Goal: Task Accomplishment & Management: Complete application form

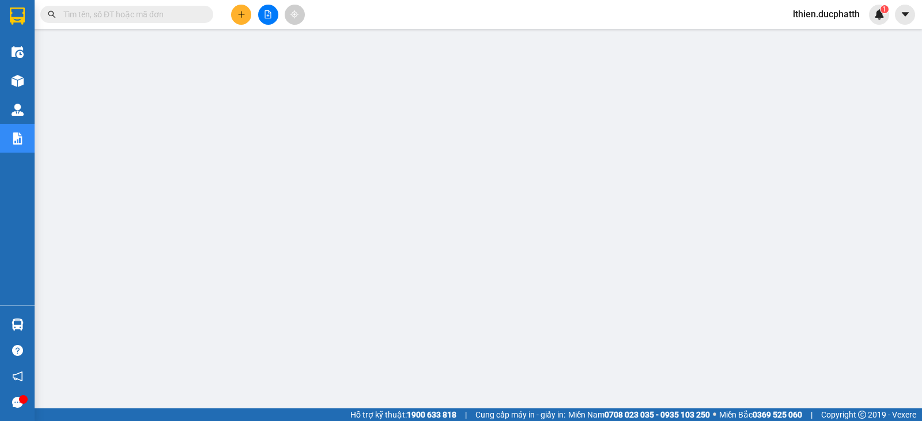
click at [121, 13] on input "text" at bounding box center [131, 14] width 136 height 13
paste input "PT1309250417"
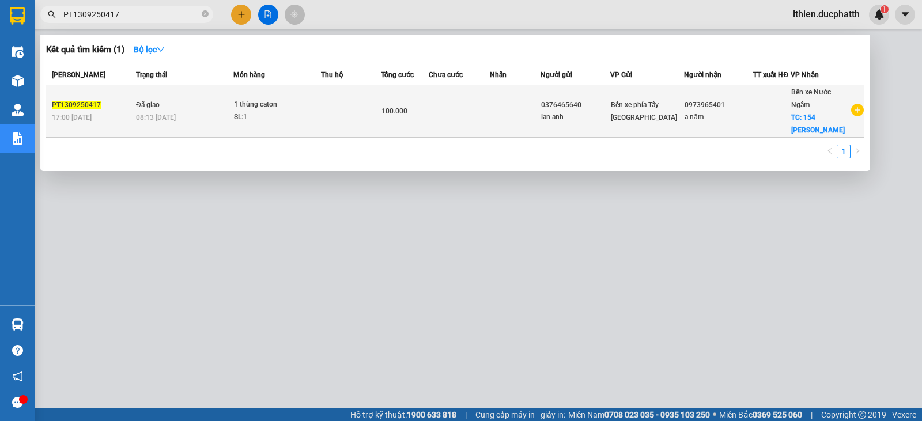
type input "PT1309250417"
click at [262, 124] on td "1 thùng caton SL: 1" at bounding box center [277, 111] width 88 height 52
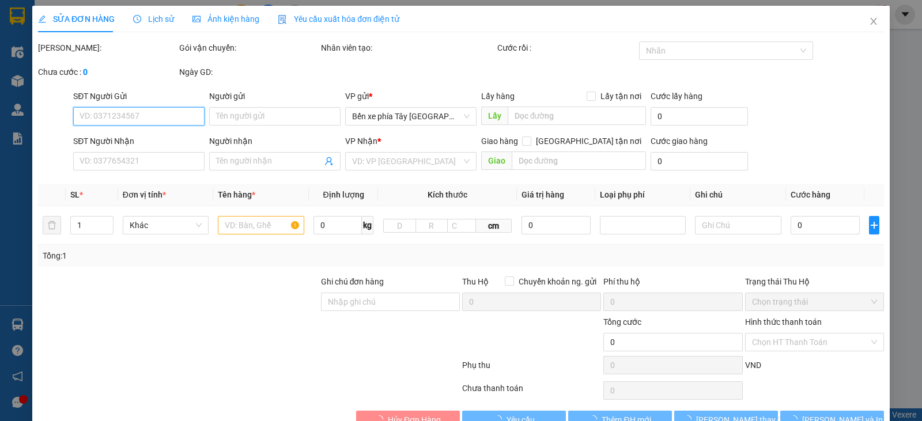
type input "0376465640"
type input "lan anh"
type input "0973965401"
type input "a năm"
checkbox input "true"
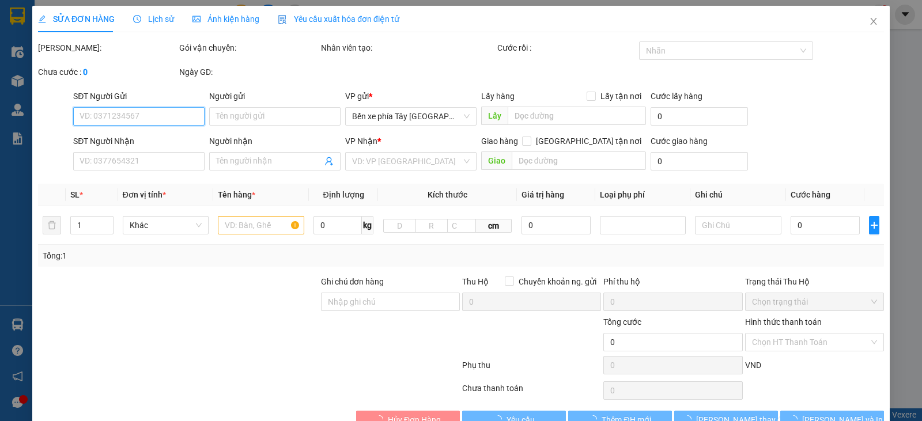
type input "154 [PERSON_NAME]"
type input "60.000"
type input "100.000"
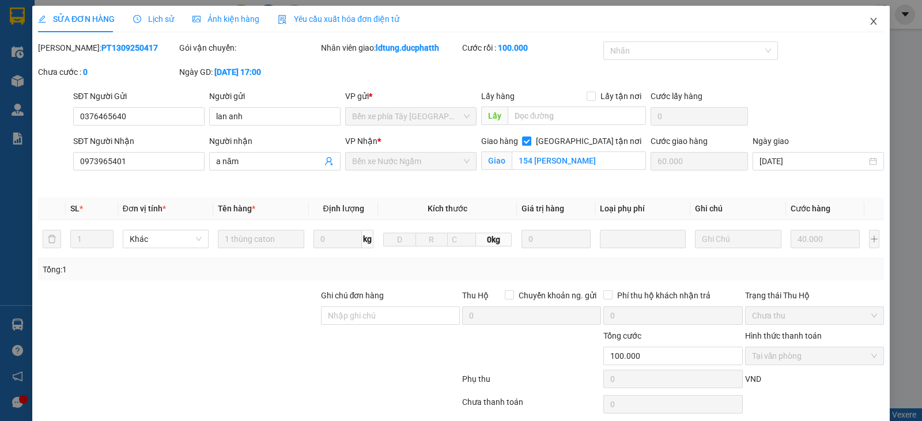
click at [870, 21] on span "Close" at bounding box center [873, 22] width 32 height 32
